Goal: Information Seeking & Learning: Compare options

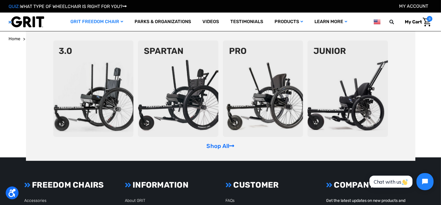
click at [257, 81] on img at bounding box center [263, 88] width 80 height 96
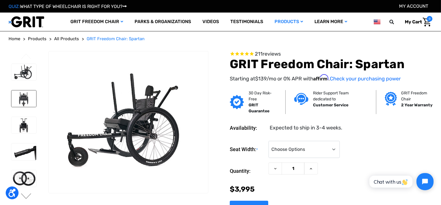
click at [23, 100] on img at bounding box center [23, 98] width 25 height 17
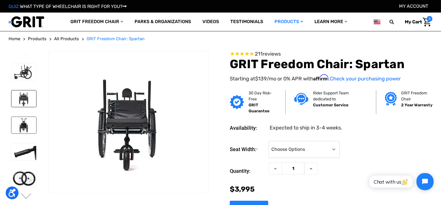
click at [21, 123] on img at bounding box center [23, 125] width 25 height 17
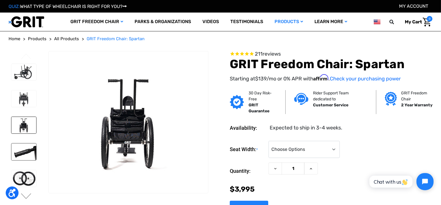
click at [30, 144] on img at bounding box center [23, 151] width 25 height 17
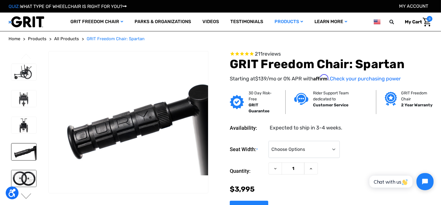
click at [26, 181] on img at bounding box center [23, 178] width 25 height 17
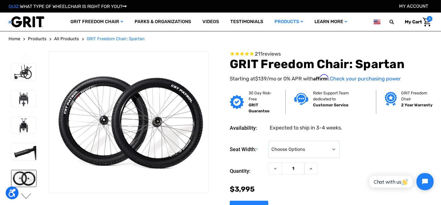
click at [24, 197] on button "Next" at bounding box center [26, 196] width 12 height 7
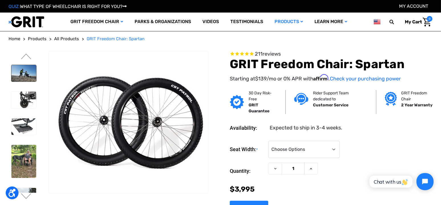
click at [26, 70] on img at bounding box center [23, 73] width 25 height 17
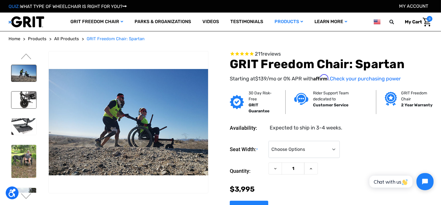
click at [25, 97] on img at bounding box center [23, 99] width 25 height 17
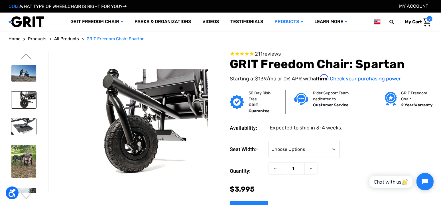
click at [25, 120] on img at bounding box center [23, 126] width 25 height 17
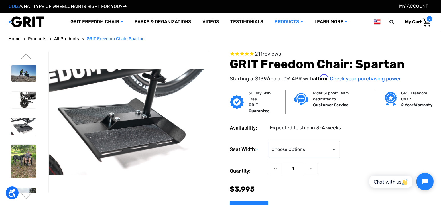
click at [30, 146] on img at bounding box center [23, 161] width 25 height 33
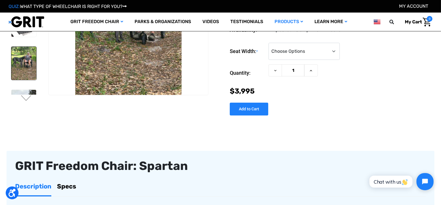
scroll to position [57, 0]
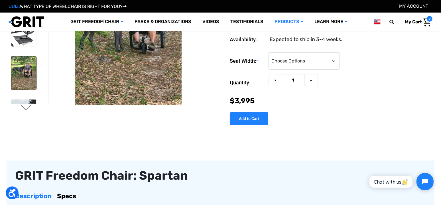
click at [28, 109] on button "Next" at bounding box center [26, 108] width 12 height 7
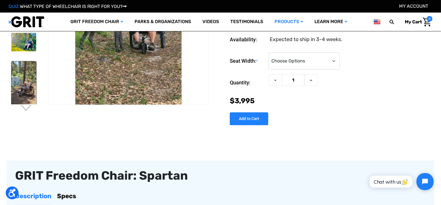
click at [31, 81] on img at bounding box center [23, 86] width 25 height 51
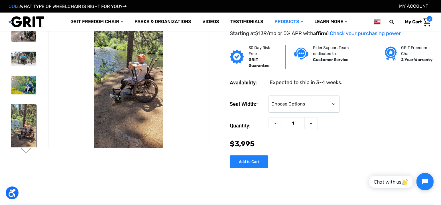
scroll to position [0, 0]
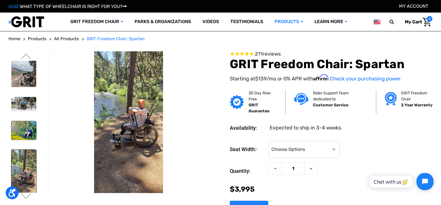
click at [26, 121] on img at bounding box center [23, 130] width 25 height 19
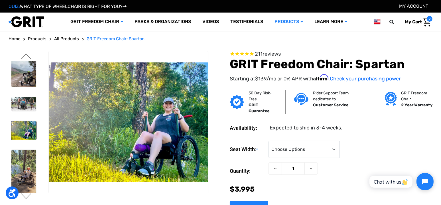
click at [26, 58] on button "Previous" at bounding box center [26, 57] width 12 height 7
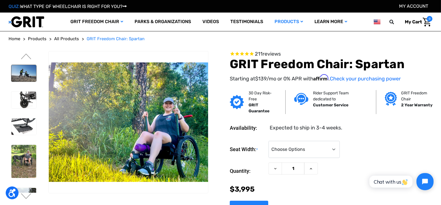
click at [29, 65] on img at bounding box center [23, 73] width 25 height 17
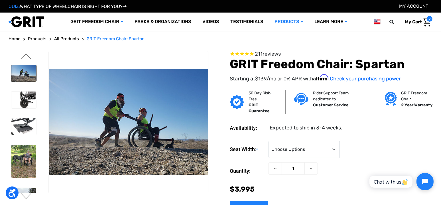
click at [26, 57] on button "Previous" at bounding box center [26, 57] width 12 height 7
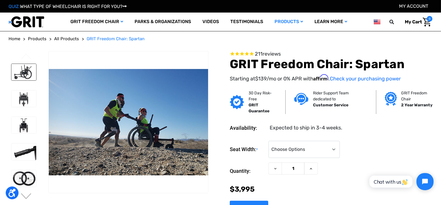
click at [26, 69] on img at bounding box center [23, 72] width 25 height 17
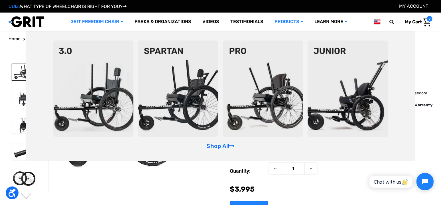
click at [116, 73] on img at bounding box center [93, 88] width 80 height 96
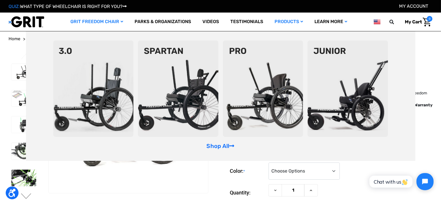
click at [94, 72] on img at bounding box center [93, 88] width 80 height 96
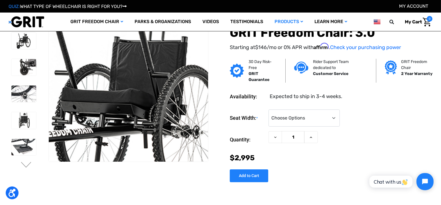
scroll to position [57, 0]
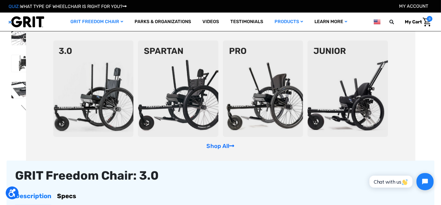
click at [153, 71] on img at bounding box center [178, 88] width 80 height 96
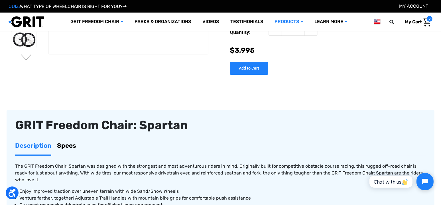
scroll to position [114, 0]
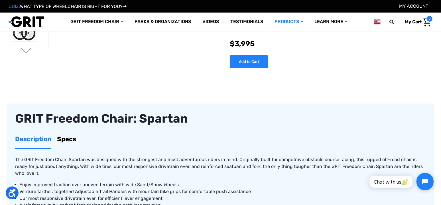
click at [74, 142] on link "Specs" at bounding box center [66, 139] width 19 height 18
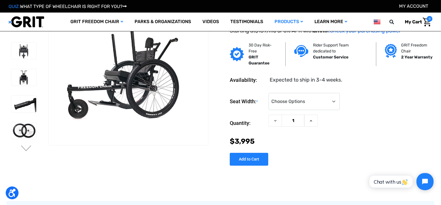
scroll to position [0, 0]
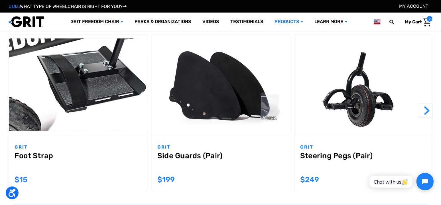
scroll to position [513, 0]
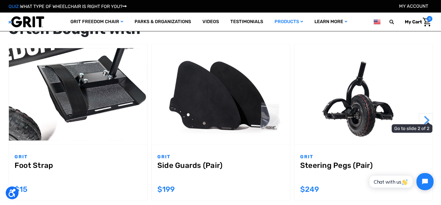
click at [429, 113] on button "Next" at bounding box center [426, 120] width 14 height 14
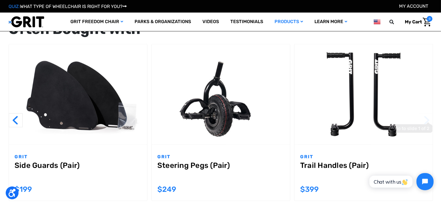
click at [429, 113] on button "Next" at bounding box center [426, 120] width 14 height 14
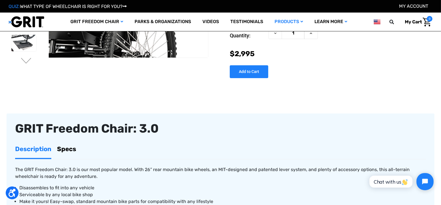
scroll to position [114, 0]
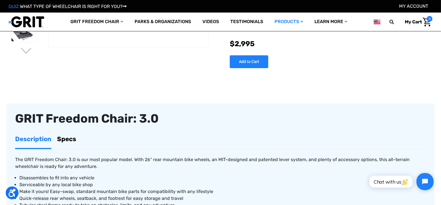
click at [62, 142] on link "Specs" at bounding box center [66, 139] width 19 height 18
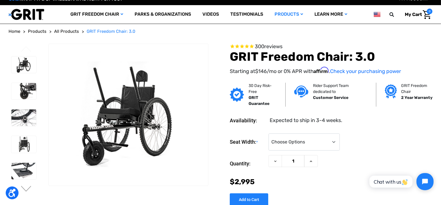
scroll to position [0, 0]
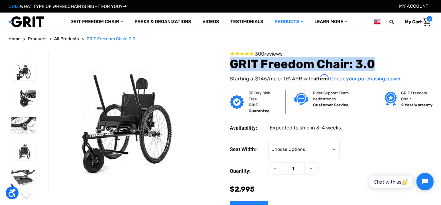
drag, startPoint x: 373, startPoint y: 65, endPoint x: 230, endPoint y: 68, distance: 142.8
click at [230, 68] on h1 "GRIT Freedom Chair: 3.0" at bounding box center [331, 64] width 203 height 14
copy h1 "GRIT Freedom Chair: 3.0"
